Goal: Task Accomplishment & Management: Complete application form

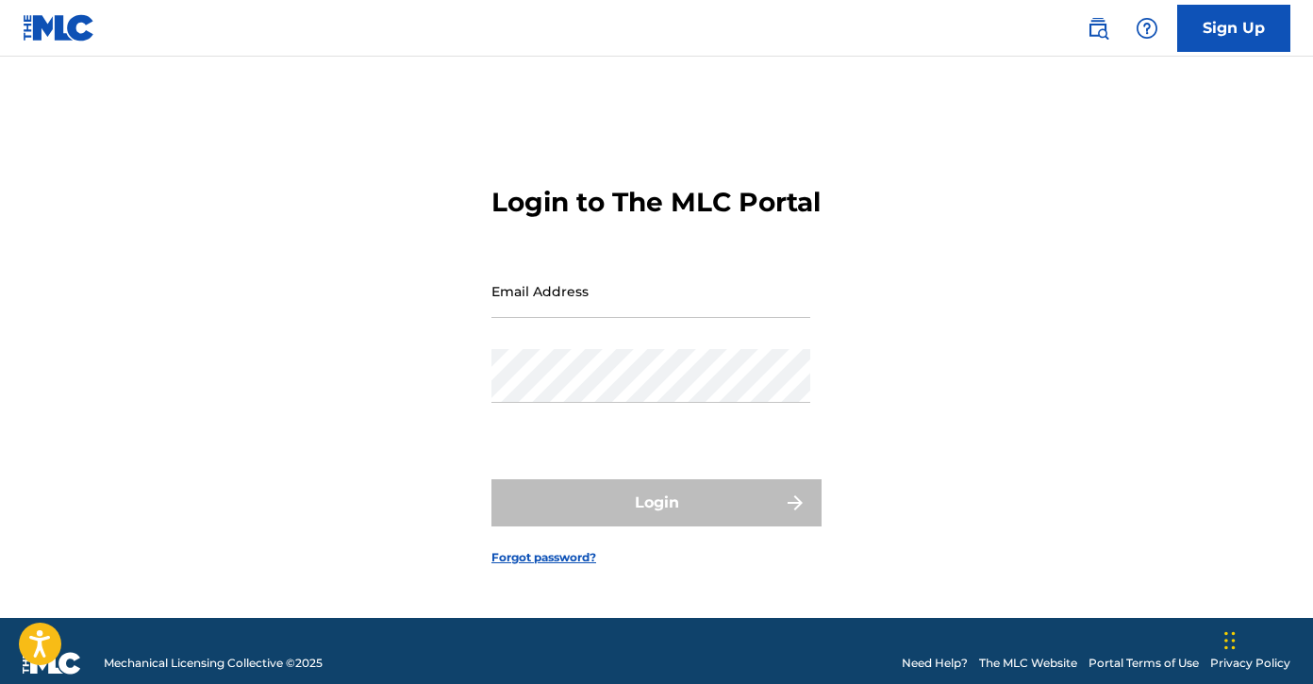
scroll to position [25, 0]
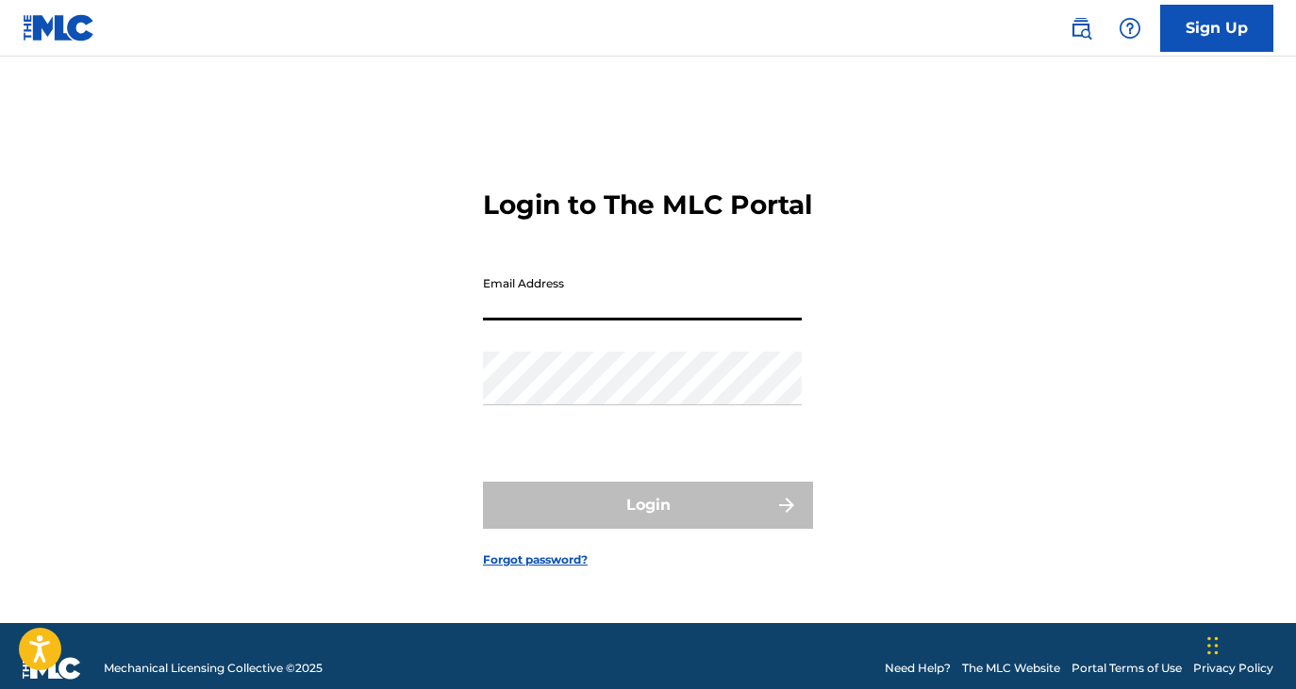
click at [686, 309] on input "Email Address" at bounding box center [642, 294] width 319 height 54
type input "jesse@waxmgmt.com"
